Goal: Find specific page/section: Find specific page/section

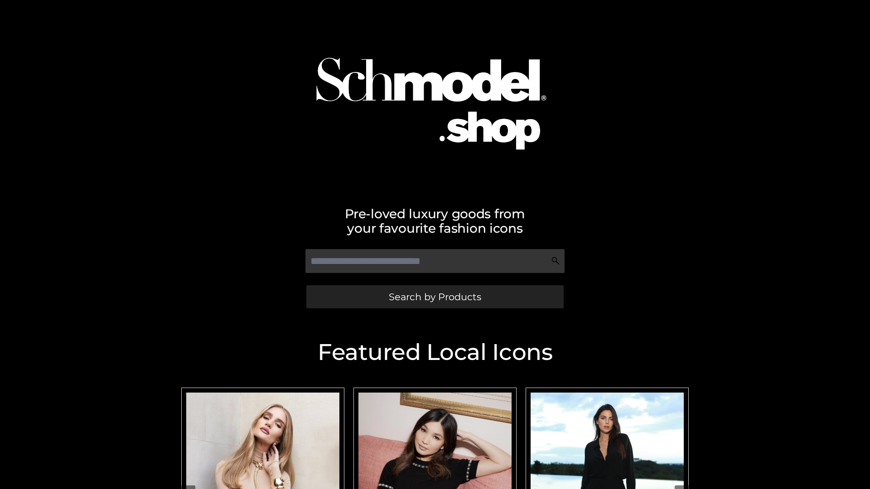
click at [434, 297] on span "Search by Products" at bounding box center [435, 297] width 92 height 10
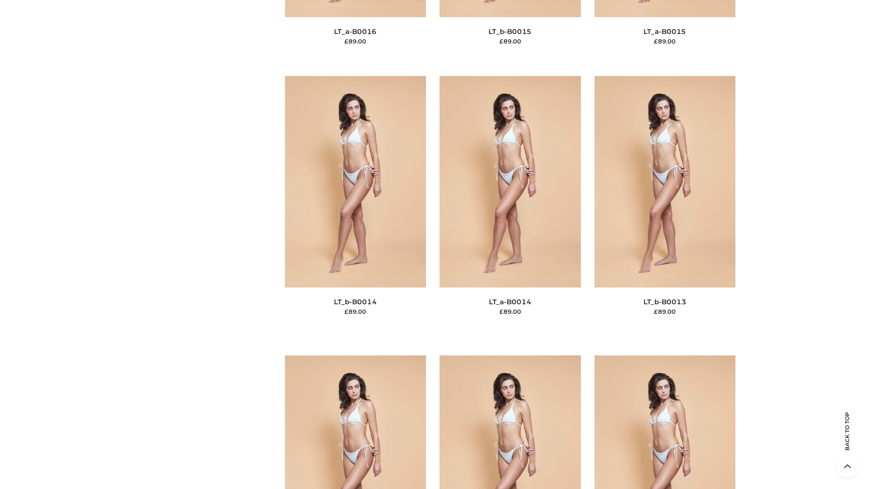
scroll to position [3221, 0]
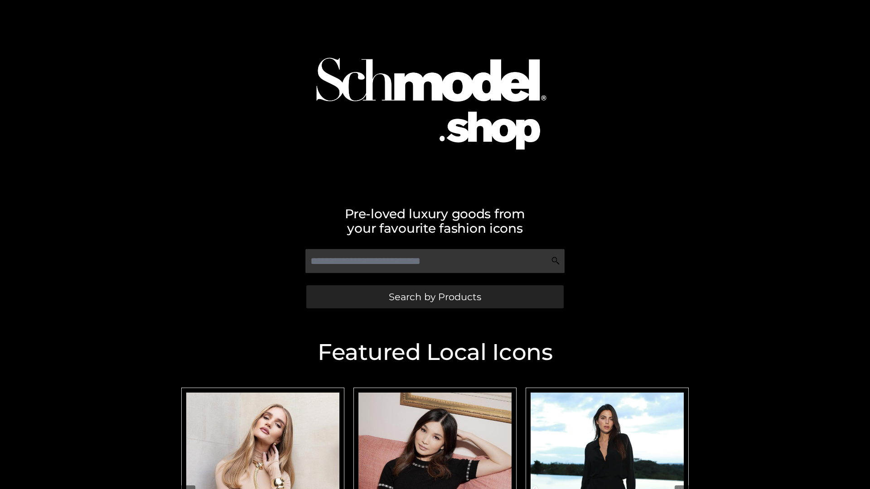
click at [434, 297] on span "Search by Products" at bounding box center [435, 297] width 92 height 10
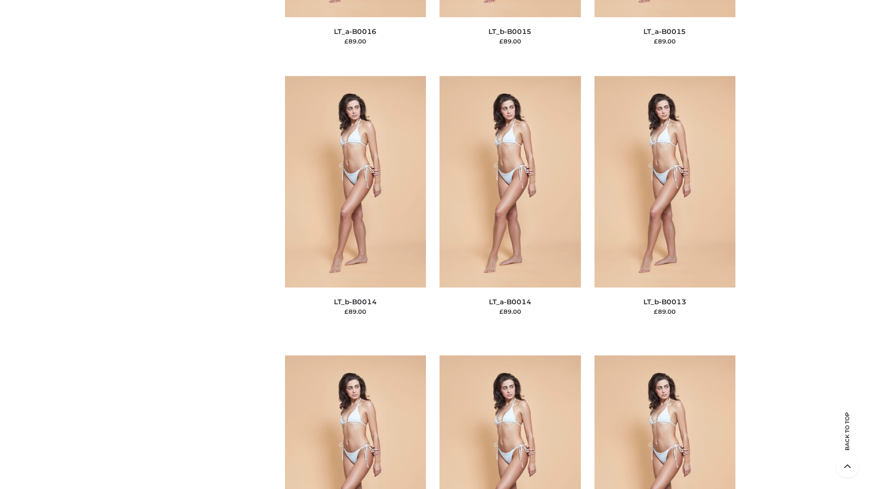
scroll to position [3221, 0]
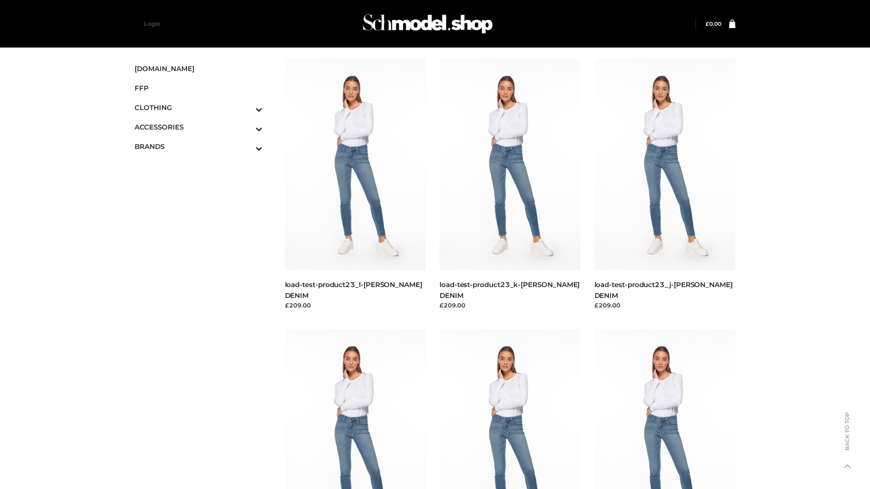
scroll to position [794, 0]
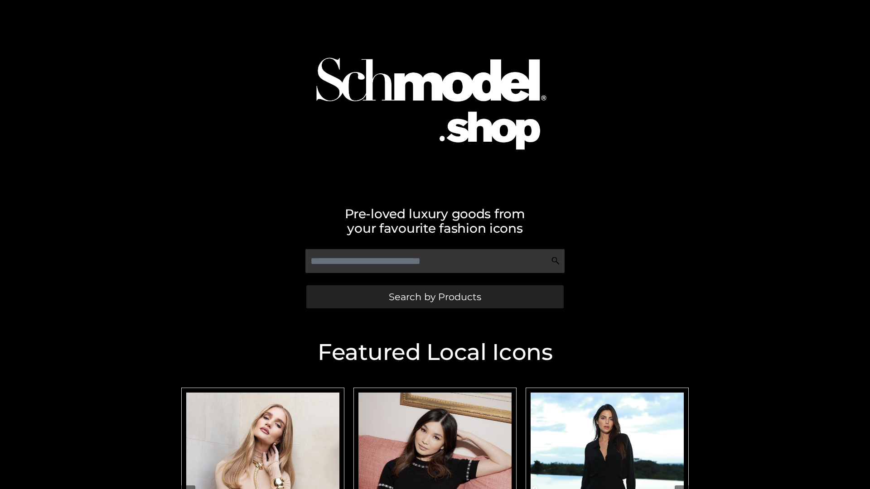
click at [434, 297] on span "Search by Products" at bounding box center [435, 297] width 92 height 10
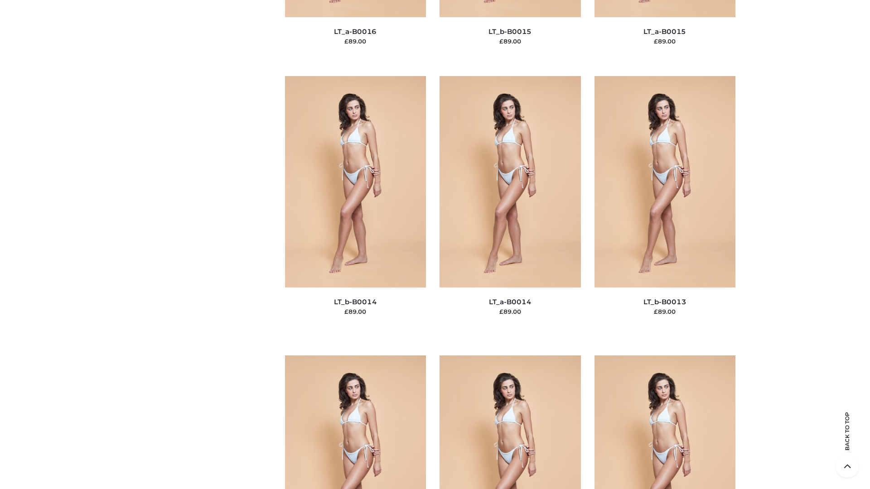
scroll to position [3221, 0]
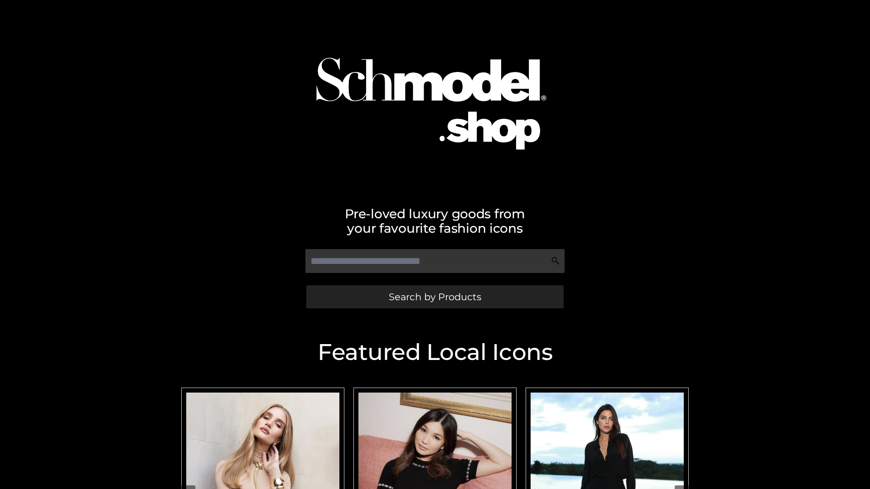
click at [434, 297] on span "Search by Products" at bounding box center [435, 297] width 92 height 10
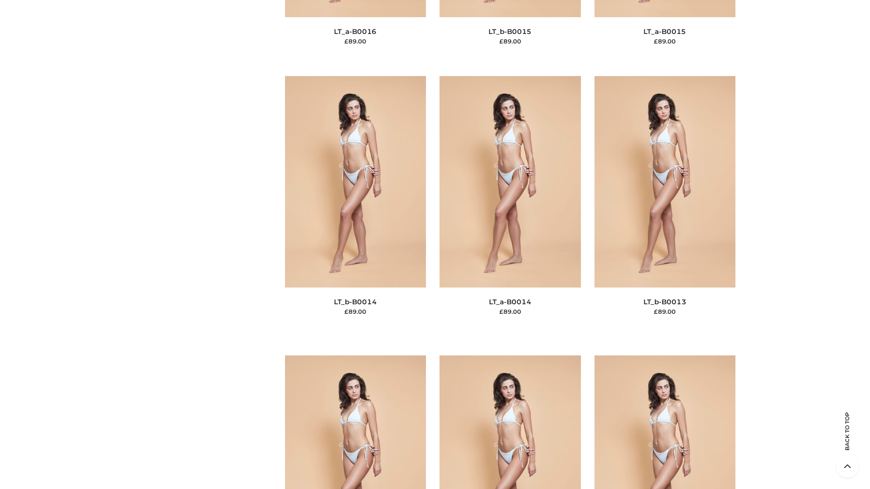
scroll to position [3221, 0]
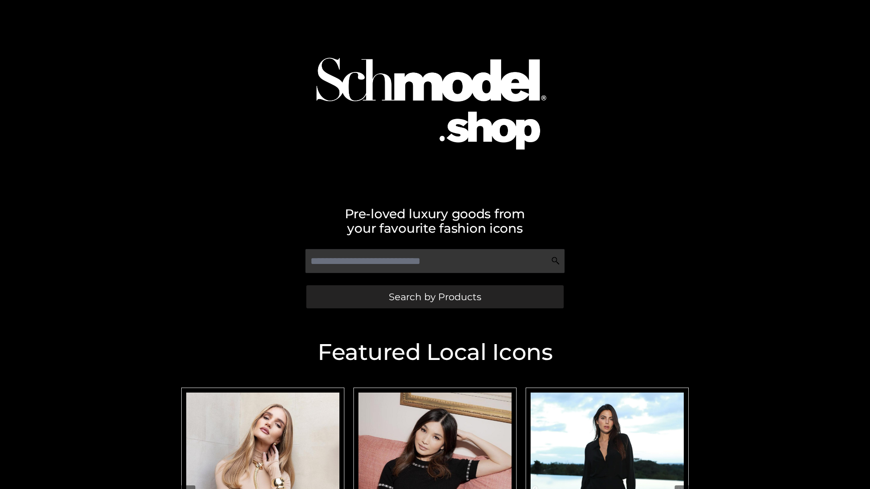
click at [434, 297] on span "Search by Products" at bounding box center [435, 297] width 92 height 10
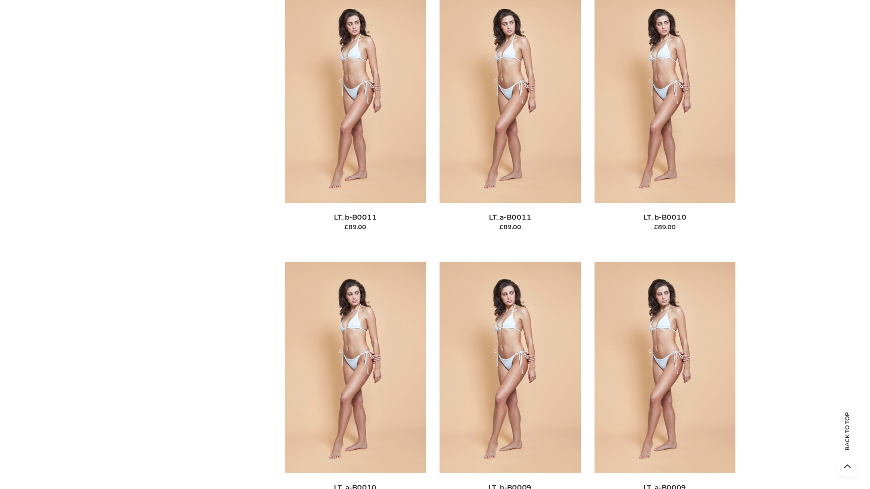
scroll to position [4068, 0]
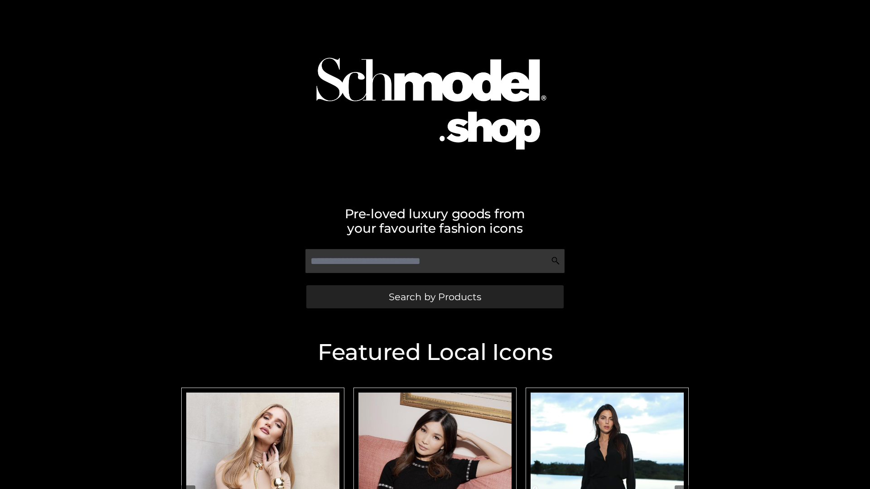
click at [434, 297] on span "Search by Products" at bounding box center [435, 297] width 92 height 10
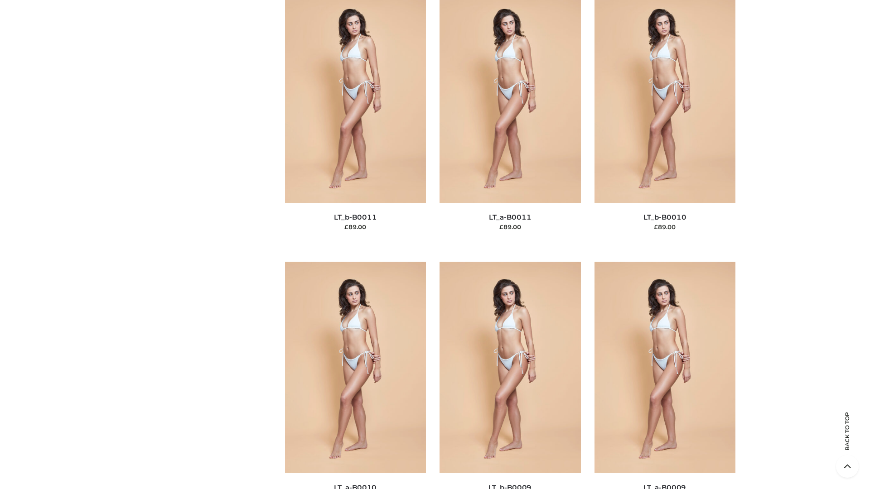
scroll to position [4068, 0]
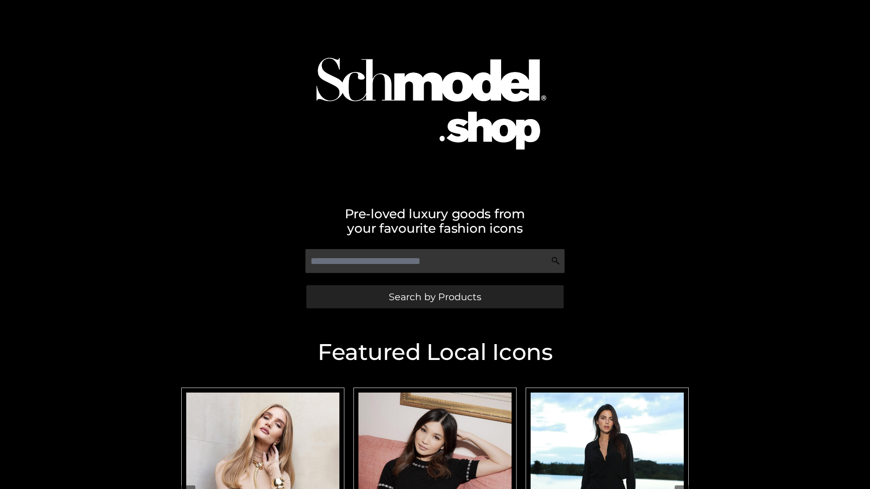
click at [434, 297] on span "Search by Products" at bounding box center [435, 297] width 92 height 10
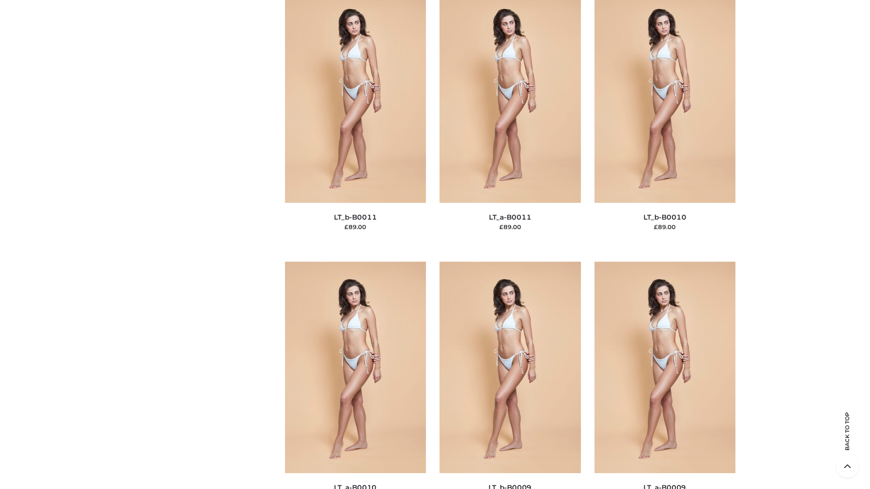
scroll to position [4068, 0]
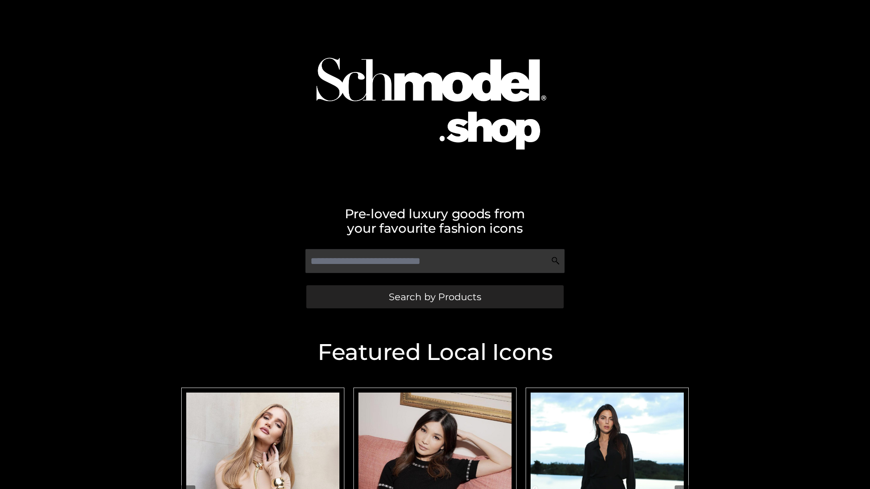
click at [434, 297] on span "Search by Products" at bounding box center [435, 297] width 92 height 10
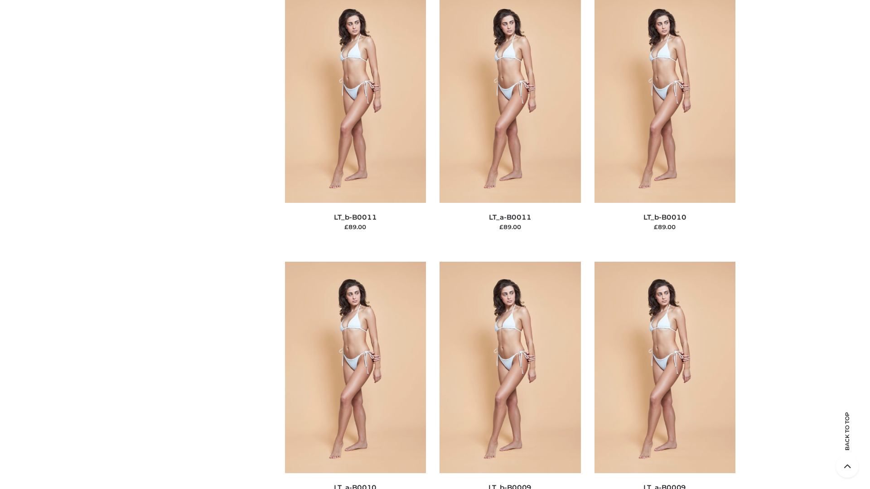
scroll to position [4068, 0]
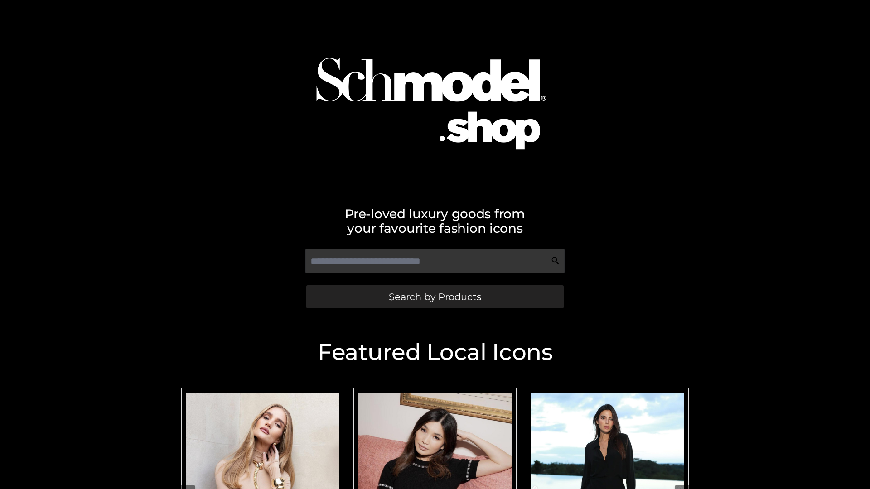
click at [434, 297] on span "Search by Products" at bounding box center [435, 297] width 92 height 10
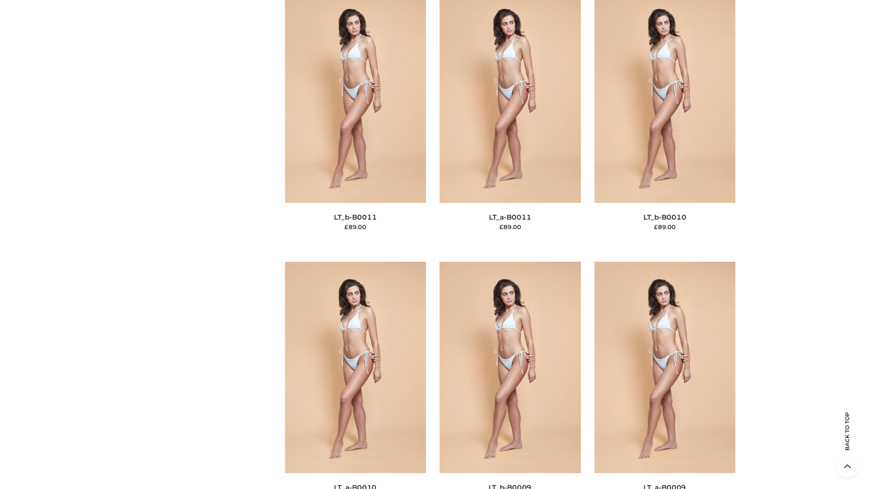
scroll to position [4068, 0]
